Goal: Contribute content

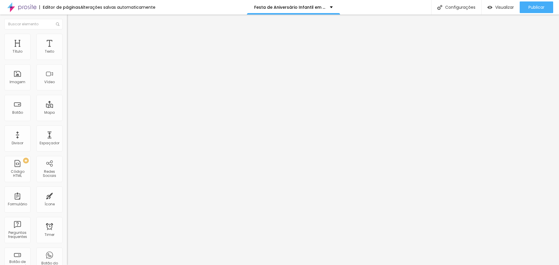
click at [69, 54] on icon "button" at bounding box center [70, 52] width 3 height 3
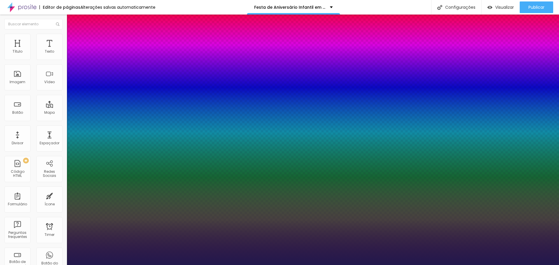
type input "1"
type input "17"
type input "1"
type input "21"
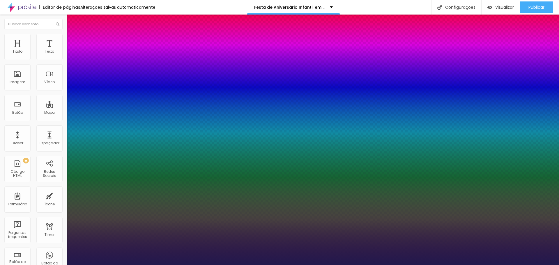
type input "21"
type input "1"
type input "23"
type input "1"
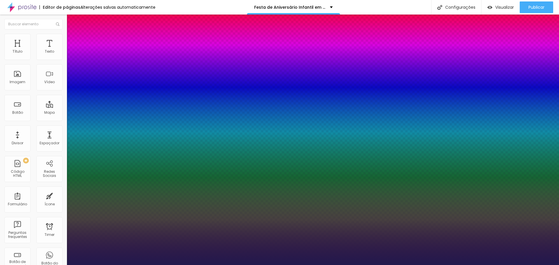
drag, startPoint x: 79, startPoint y: 100, endPoint x: 82, endPoint y: 100, distance: 3.2
type input "23"
click at [182, 265] on div at bounding box center [279, 265] width 559 height 0
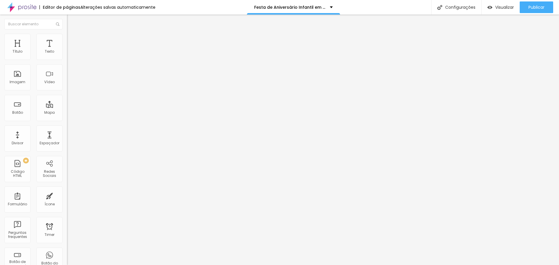
click at [70, 54] on icon "button" at bounding box center [71, 52] width 2 height 2
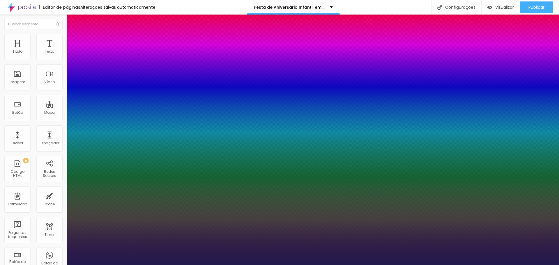
type input "1"
drag, startPoint x: 129, startPoint y: 99, endPoint x: 134, endPoint y: 100, distance: 5.4
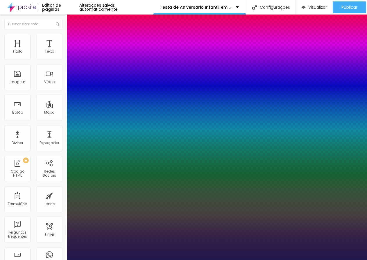
click at [324, 260] on div at bounding box center [183, 260] width 367 height 0
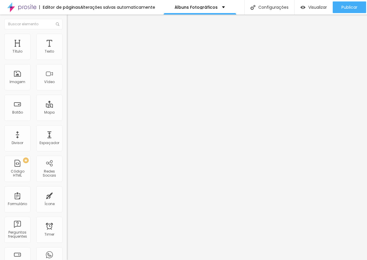
click at [69, 54] on icon "button" at bounding box center [70, 52] width 3 height 3
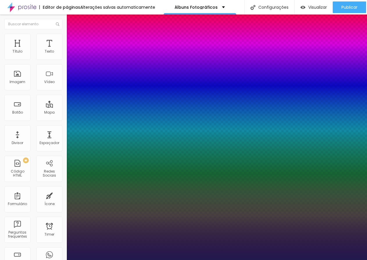
type input "1"
type input "20"
type input "1"
type input "22"
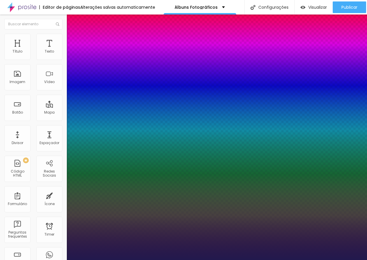
type input "22"
type input "1"
type input "23"
type input "1"
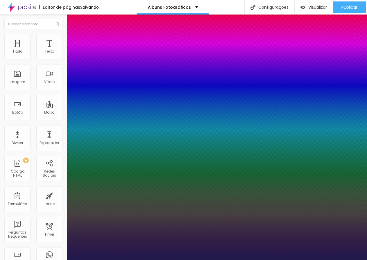
type input "24"
type input "1"
type input "25"
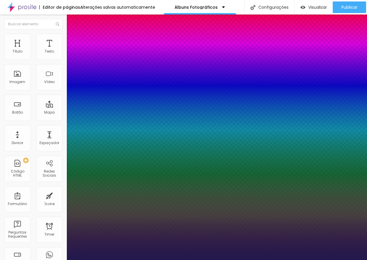
type input "25"
type input "1"
type input "23"
type input "1"
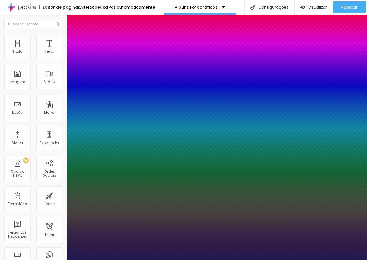
type input "24"
type input "1"
type input "25"
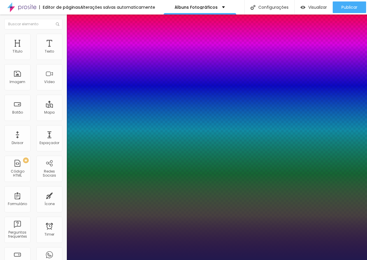
type input "1"
type input "26"
type input "1"
type input "27"
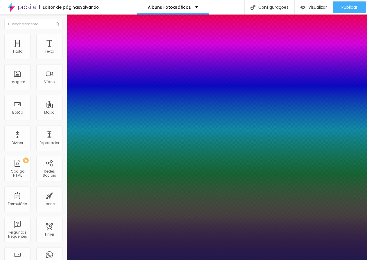
type input "27"
type input "1"
type input "27"
type input "1"
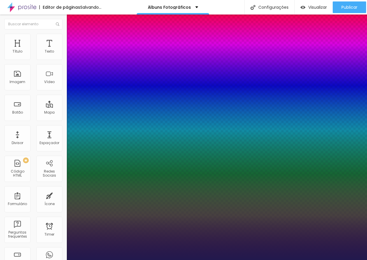
click at [218, 260] on div at bounding box center [183, 260] width 367 height 0
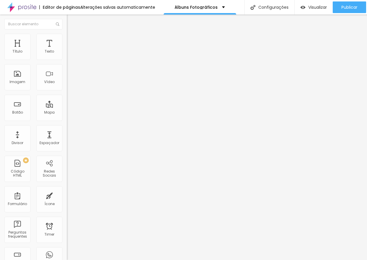
click at [67, 56] on button "button" at bounding box center [71, 53] width 8 height 6
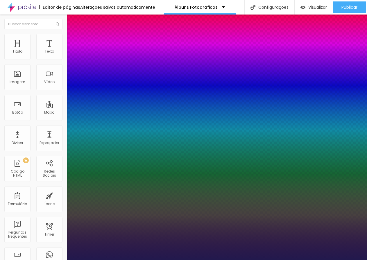
type input "1"
drag, startPoint x: 126, startPoint y: 98, endPoint x: 145, endPoint y: 102, distance: 18.7
click at [145, 102] on body "Editor de páginas Alterações salvas automaticamente Álbuns Fotográficos Configu…" at bounding box center [183, 130] width 367 height 260
type input "8"
type input "1"
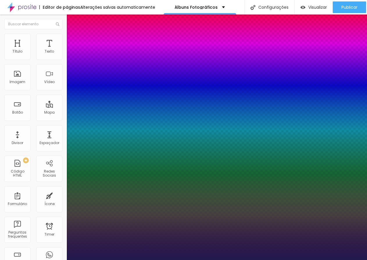
type input "1"
type input "18"
type input "1"
type input "18"
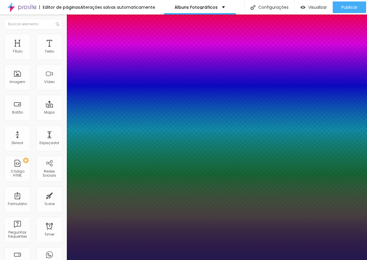
click at [285, 260] on div at bounding box center [183, 260] width 367 height 0
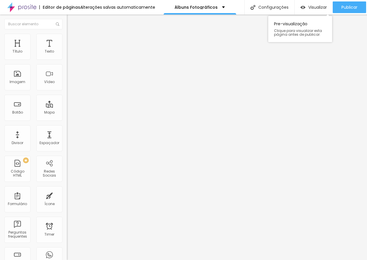
scroll to position [4, 0]
drag, startPoint x: 61, startPoint y: 118, endPoint x: 56, endPoint y: 118, distance: 5.0
click at [67, 145] on input "50" at bounding box center [79, 148] width 25 height 6
type input "14"
type input "4"
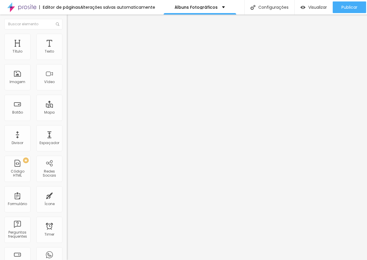
type input "40"
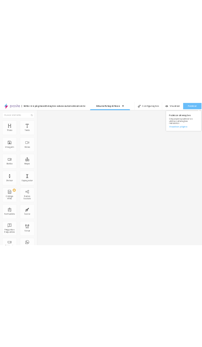
scroll to position [0, 0]
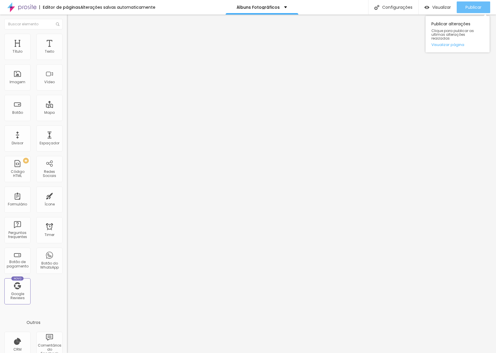
click at [367, 5] on button "Publicar" at bounding box center [472, 7] width 33 height 12
click at [367, 8] on span "Visualizar" at bounding box center [441, 7] width 19 height 5
click at [367, 8] on span "Publicar" at bounding box center [473, 7] width 16 height 5
click at [367, 5] on span "Publicar" at bounding box center [473, 7] width 16 height 5
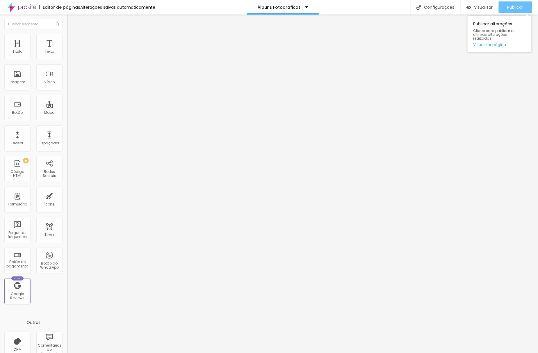
click at [367, 8] on span "Publicar" at bounding box center [516, 7] width 16 height 5
click at [367, 7] on span "Visualizar" at bounding box center [478, 7] width 19 height 5
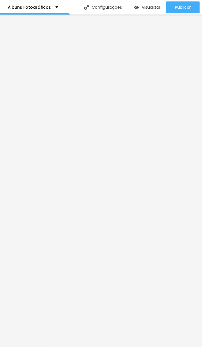
scroll to position [0, 170]
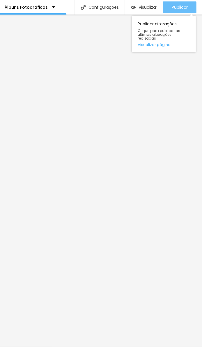
click at [184, 11] on div "Publicar" at bounding box center [180, 7] width 16 height 12
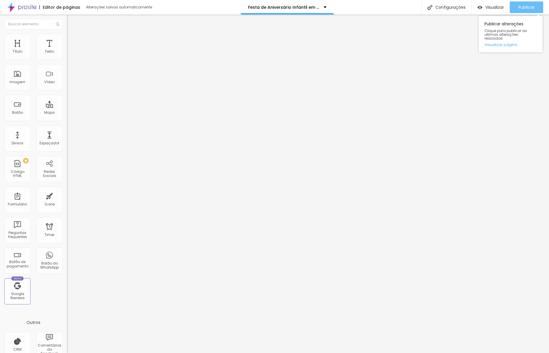
click at [202, 3] on div "Publicar" at bounding box center [527, 7] width 16 height 12
click at [202, 6] on button "Publicar" at bounding box center [526, 7] width 33 height 12
click at [202, 2] on div "Publicar" at bounding box center [527, 7] width 16 height 12
click at [202, 7] on span "Visualizar" at bounding box center [489, 7] width 19 height 5
